Goal: Transaction & Acquisition: Purchase product/service

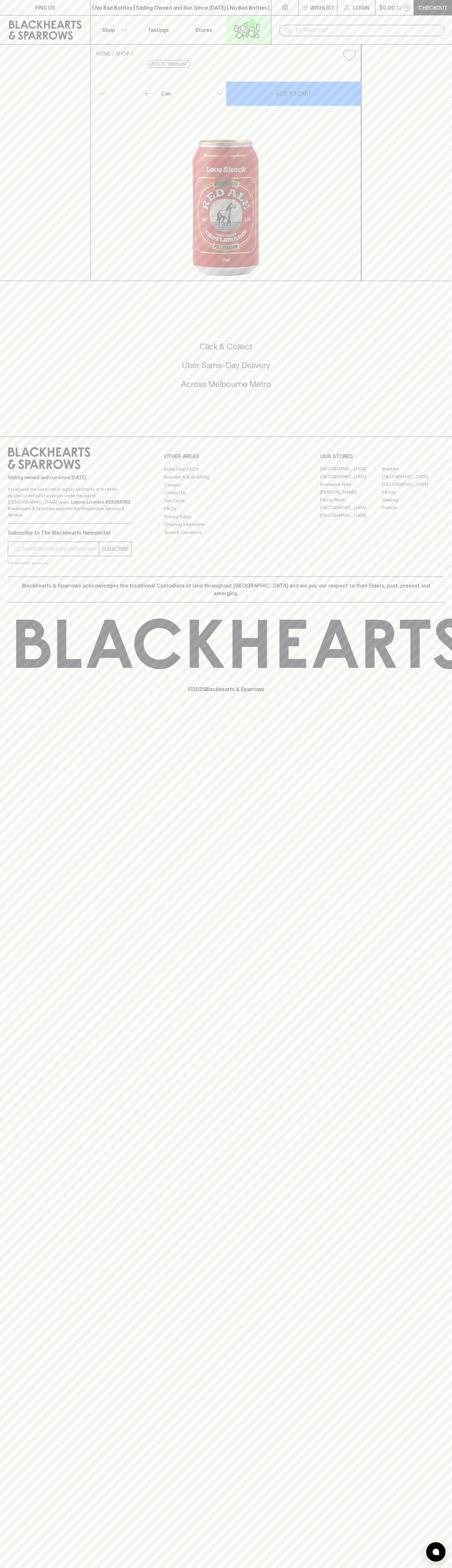
click at [249, 18] on icon at bounding box center [247, 28] width 37 height 21
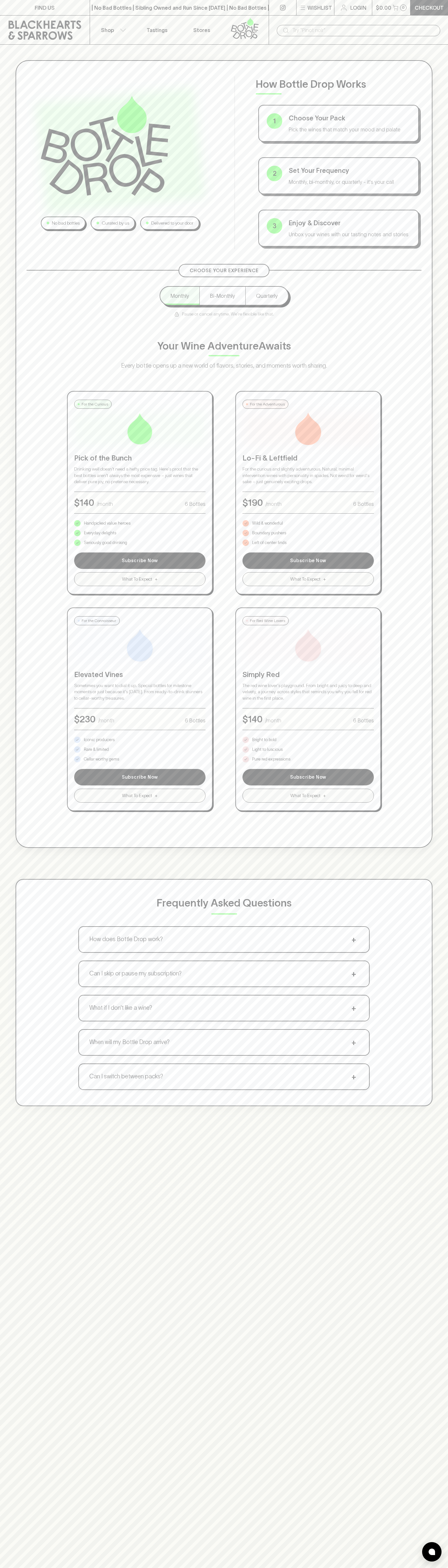
click at [222, 1572] on html "FIND US | No Bad Bottles | Sibling Owned and Run Since [DATE] | No Bad Bottles …" at bounding box center [224, 1014] width 448 height 2028
click at [14, 672] on div "No bad bottles Curated by us Delivered to your door How Bottle Drop Works 1 Cho…" at bounding box center [224, 583] width 448 height 1077
click at [271, 759] on p "Pure red expressions" at bounding box center [271, 759] width 38 height 7
